Goal: Information Seeking & Learning: Learn about a topic

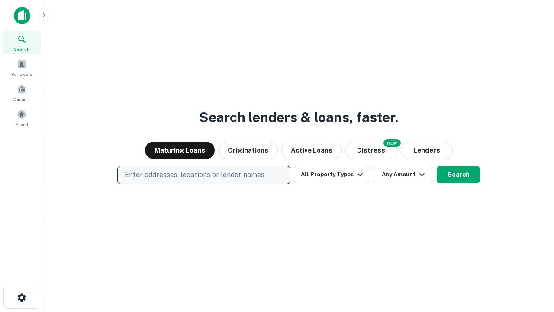
click at [203, 175] on p "Enter addresses, locations or lender names" at bounding box center [195, 175] width 140 height 10
type input "**********"
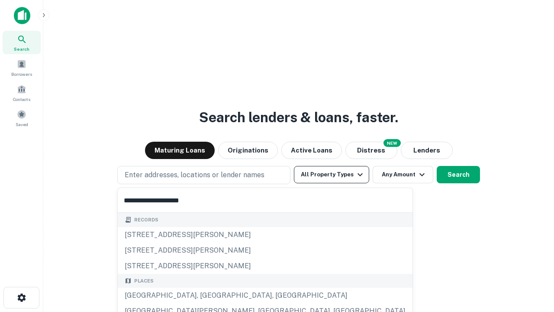
click at [207, 295] on div "[GEOGRAPHIC_DATA], [GEOGRAPHIC_DATA], [GEOGRAPHIC_DATA]" at bounding box center [265, 295] width 295 height 16
click at [332, 174] on button "All Property Types" at bounding box center [331, 174] width 75 height 17
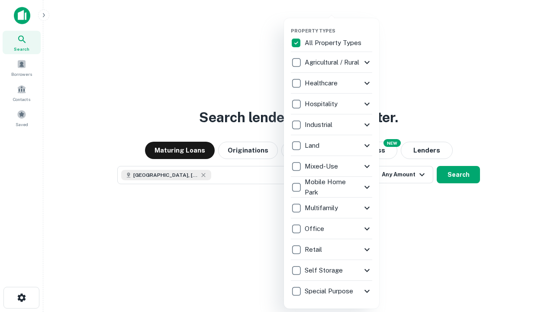
click at [338, 25] on button "button" at bounding box center [338, 25] width 95 height 0
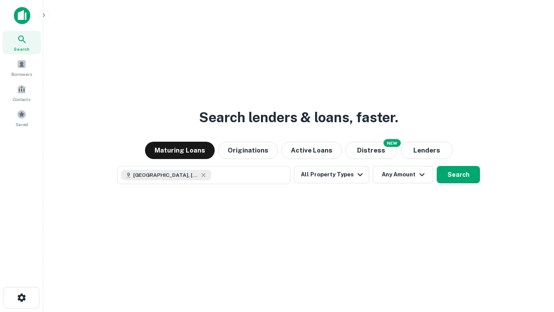
scroll to position [14, 0]
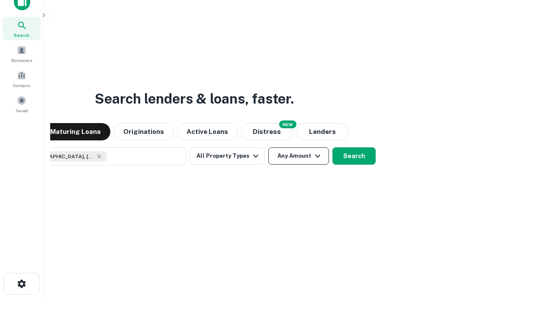
click at [268, 147] on button "Any Amount" at bounding box center [298, 155] width 61 height 17
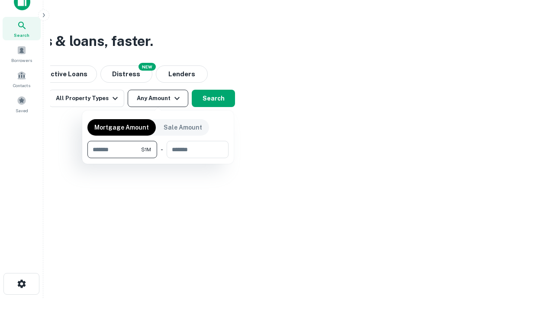
type input "*******"
click at [158, 158] on button "button" at bounding box center [157, 158] width 141 height 0
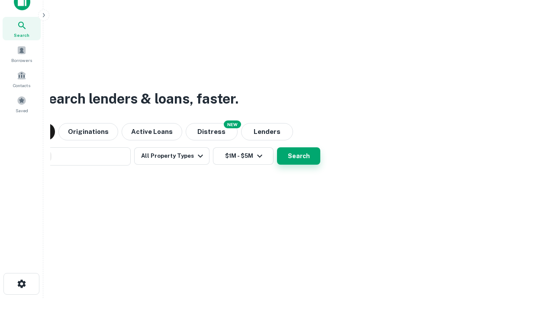
click at [277, 147] on button "Search" at bounding box center [298, 155] width 43 height 17
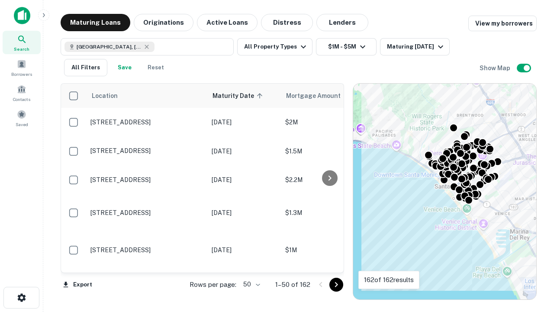
click at [250, 284] on body "Search Borrowers Contacts Saved Maturing Loans Originations Active Loans Distre…" at bounding box center [277, 156] width 554 height 312
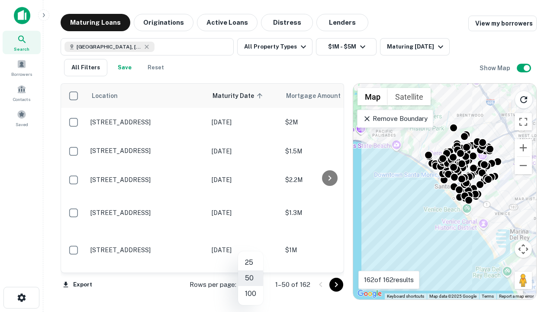
click at [251, 262] on li "25" at bounding box center [250, 262] width 25 height 16
